Goal: Information Seeking & Learning: Learn about a topic

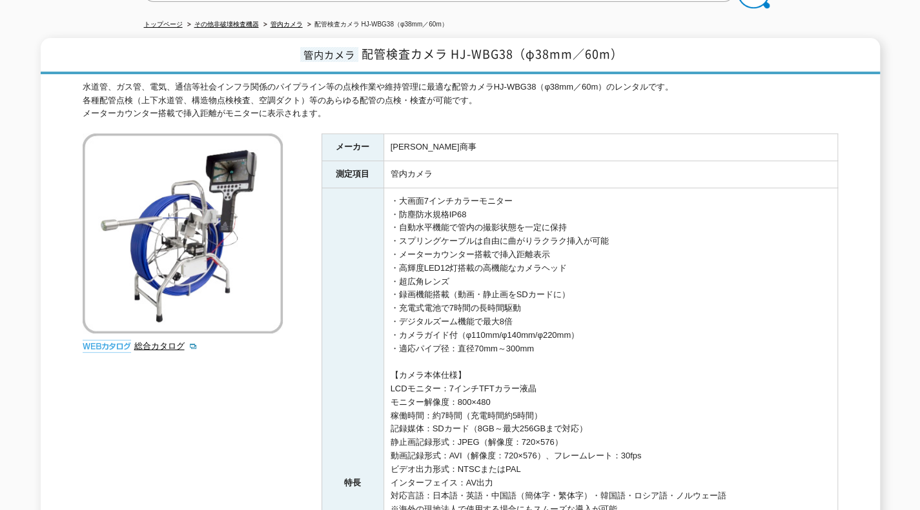
scroll to position [65, 0]
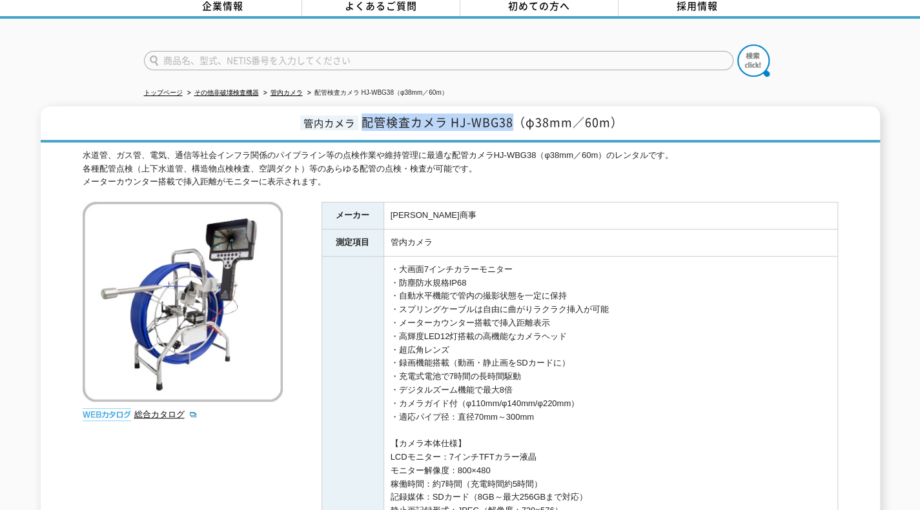
drag, startPoint x: 363, startPoint y: 108, endPoint x: 515, endPoint y: 110, distance: 151.7
click at [515, 114] on span "配管検査カメラ HJ-WBG38（φ38mm／60m）" at bounding box center [491, 122] width 261 height 17
copy span "配管検査カメラ HJ-WBG38"
click at [499, 125] on h1 "管内カメラ 配管検査カメラ HJ-WBG38（φ38mm／60m）" at bounding box center [460, 124] width 839 height 36
click at [512, 116] on span "配管検査カメラ HJ-WBG38（φ38mm／60m）" at bounding box center [491, 122] width 261 height 17
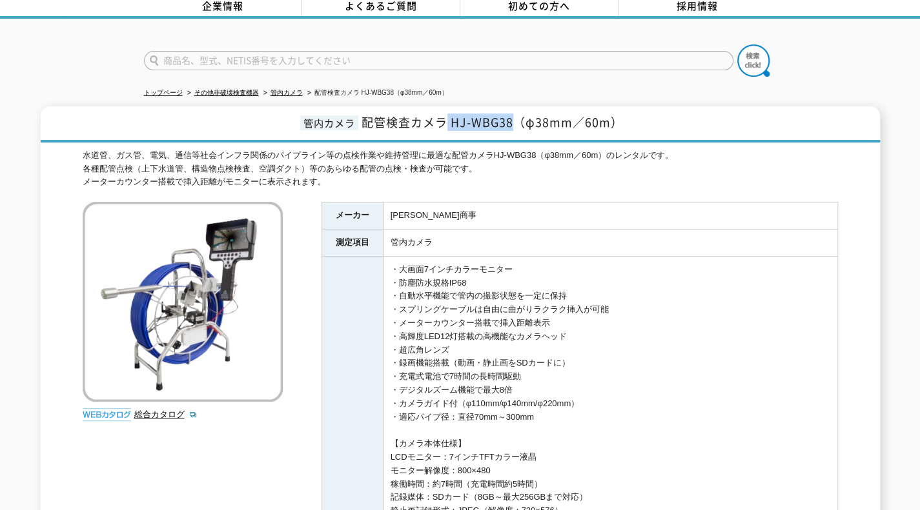
drag, startPoint x: 516, startPoint y: 116, endPoint x: 447, endPoint y: 117, distance: 69.7
click at [447, 117] on span "配管検査カメラ HJ-WBG38（φ38mm／60m）" at bounding box center [491, 122] width 261 height 17
copy span "HJ-WBG38"
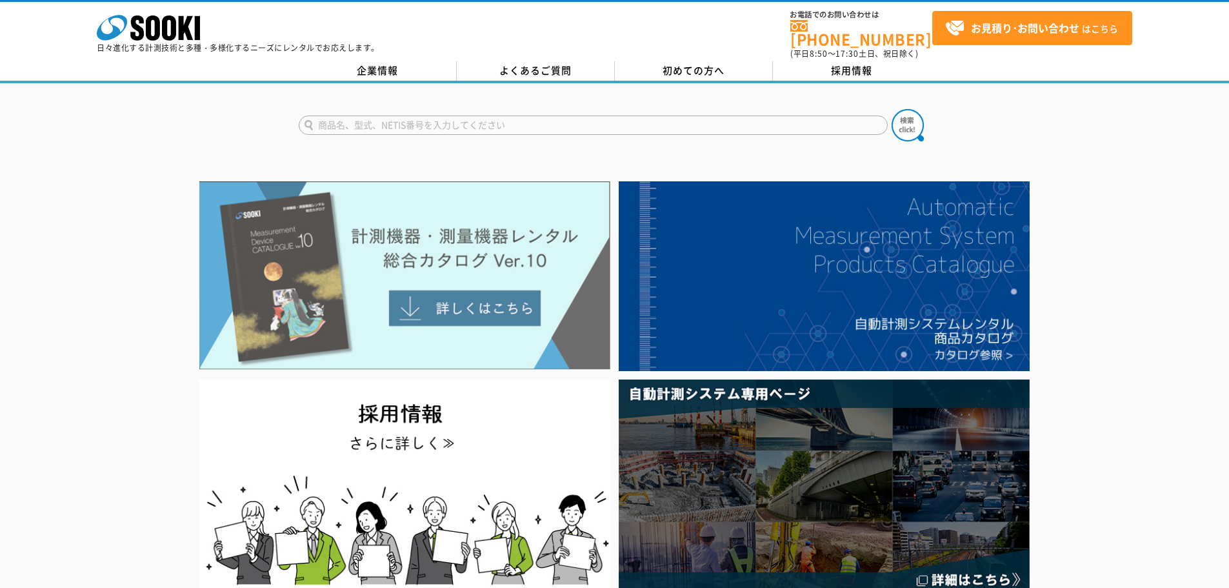
click at [455, 297] on img at bounding box center [404, 275] width 411 height 188
